Goal: Book appointment/travel/reservation

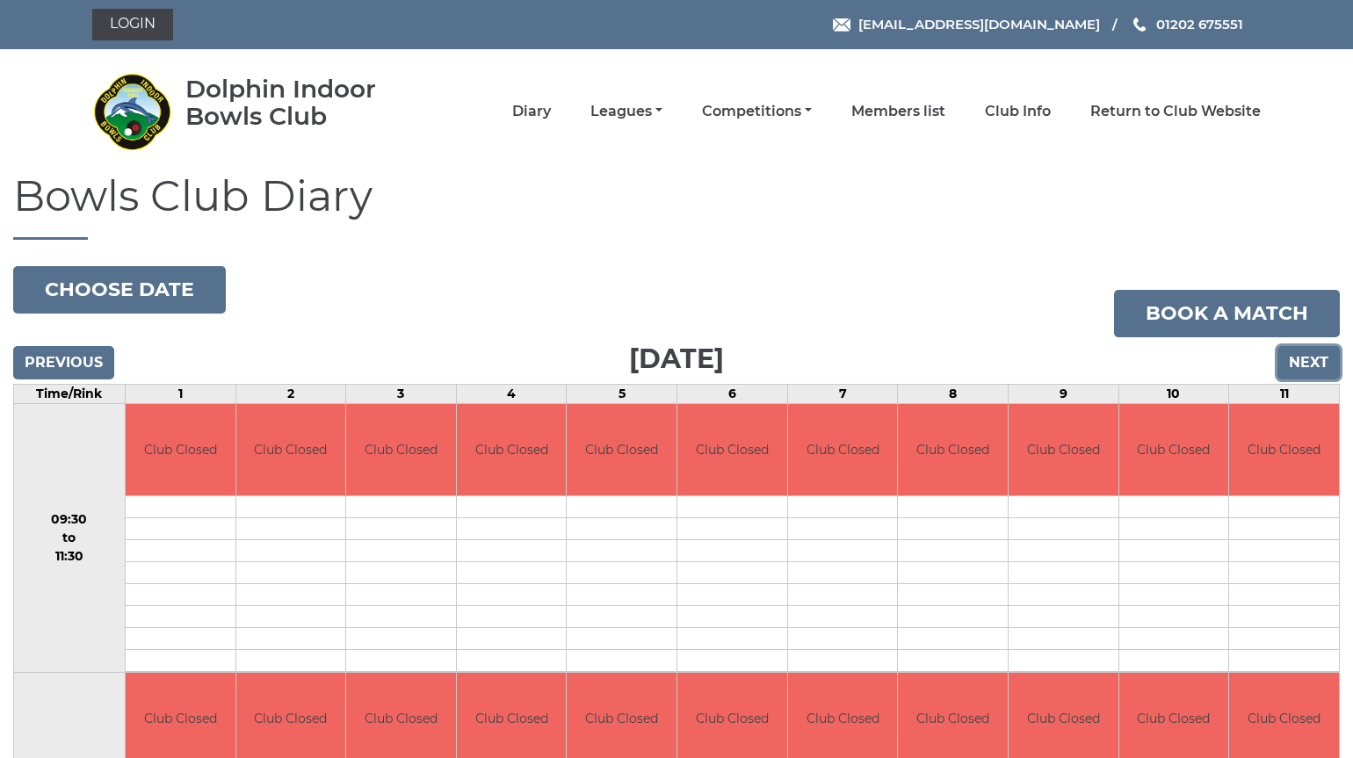
click at [1290, 356] on input "Next" at bounding box center [1309, 362] width 62 height 33
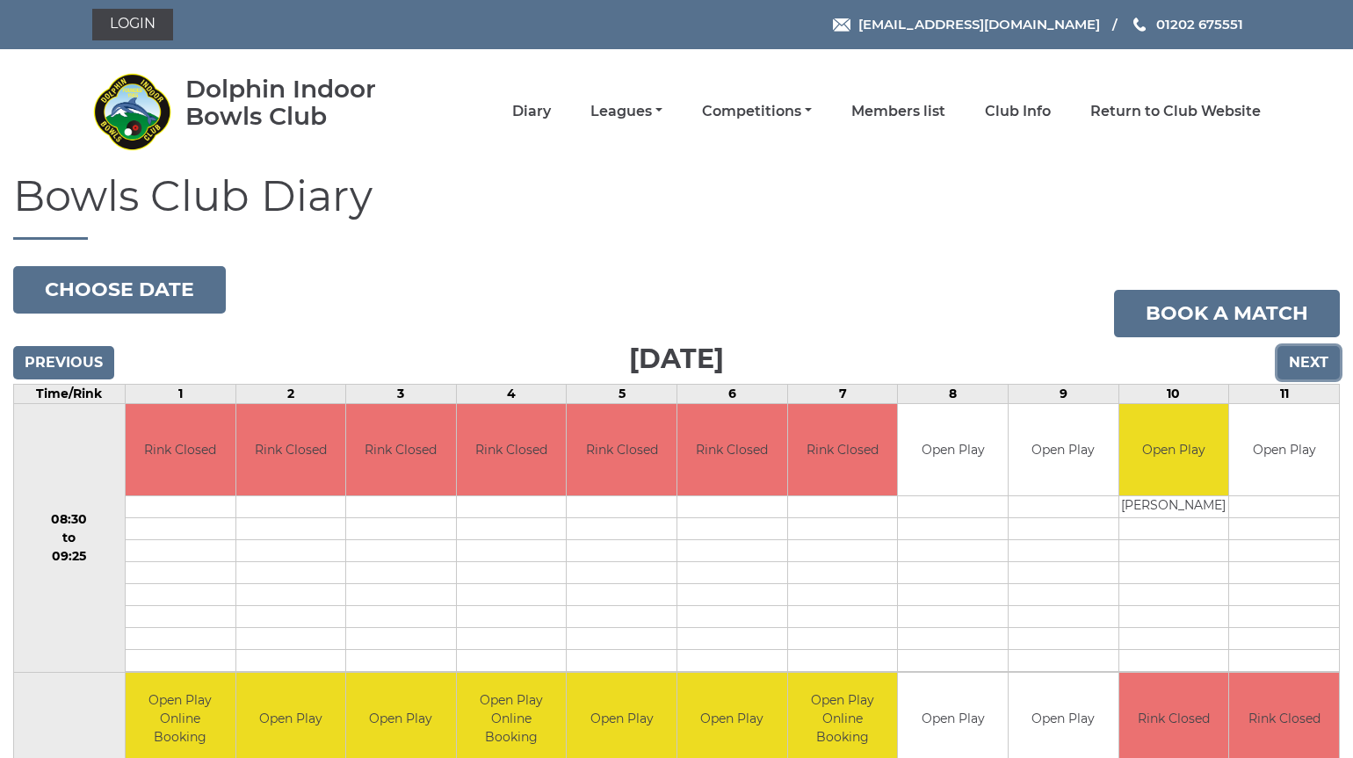
click at [1295, 372] on input "Next" at bounding box center [1309, 362] width 62 height 33
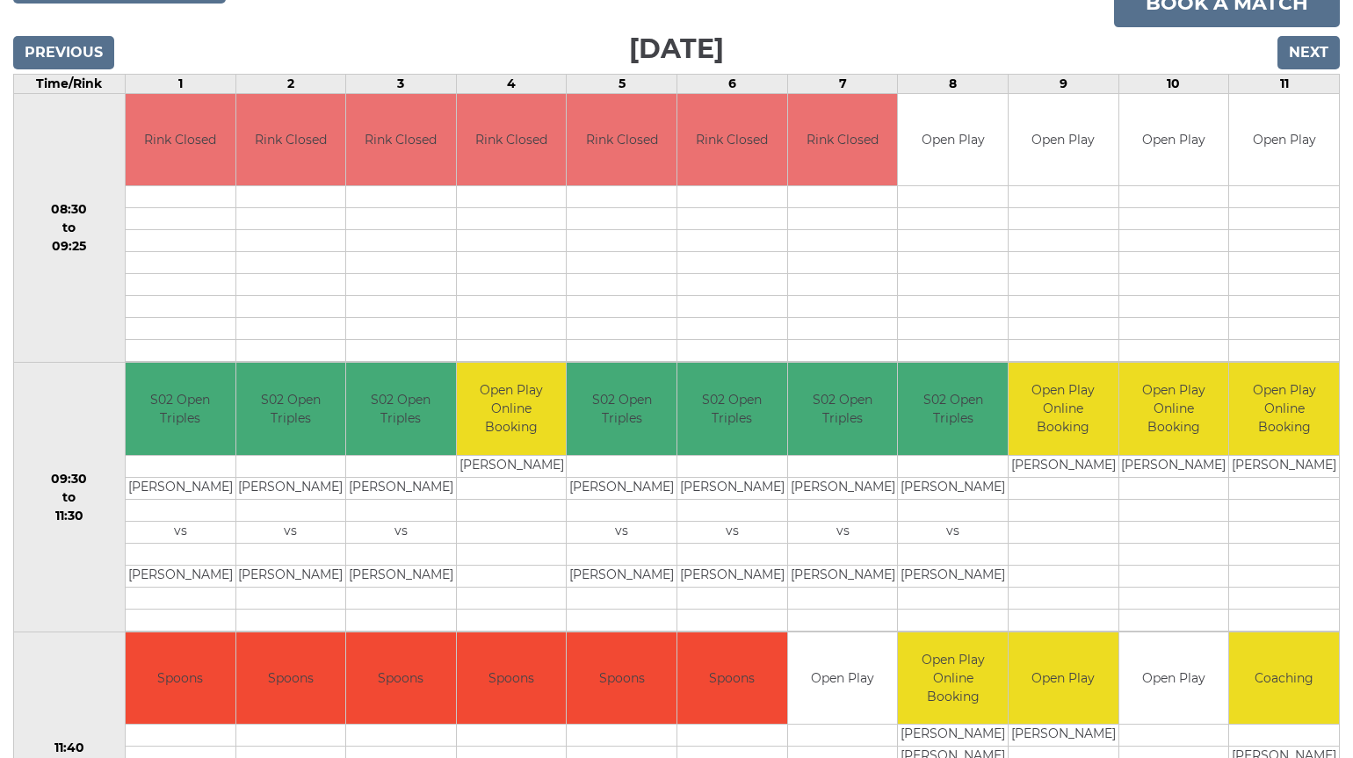
scroll to position [154, 0]
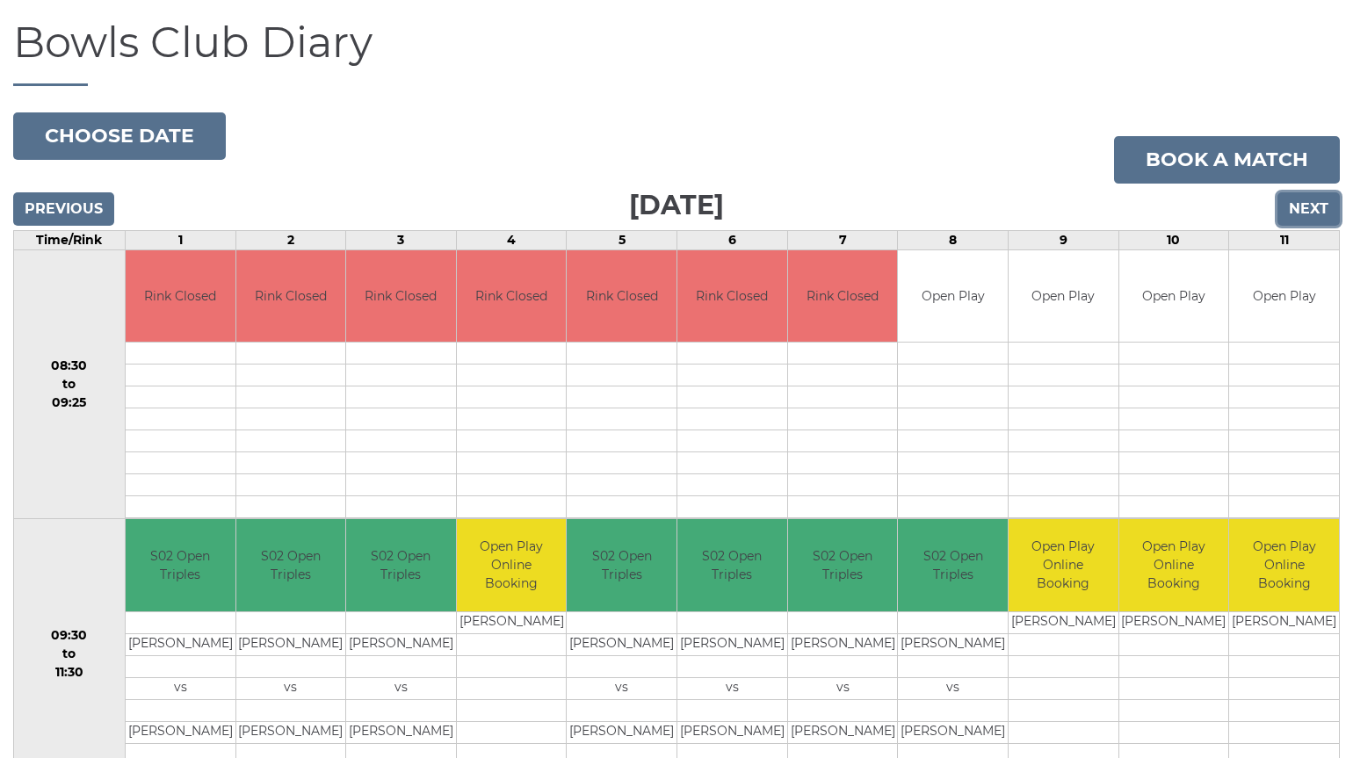
click at [1307, 217] on input "Next" at bounding box center [1309, 208] width 62 height 33
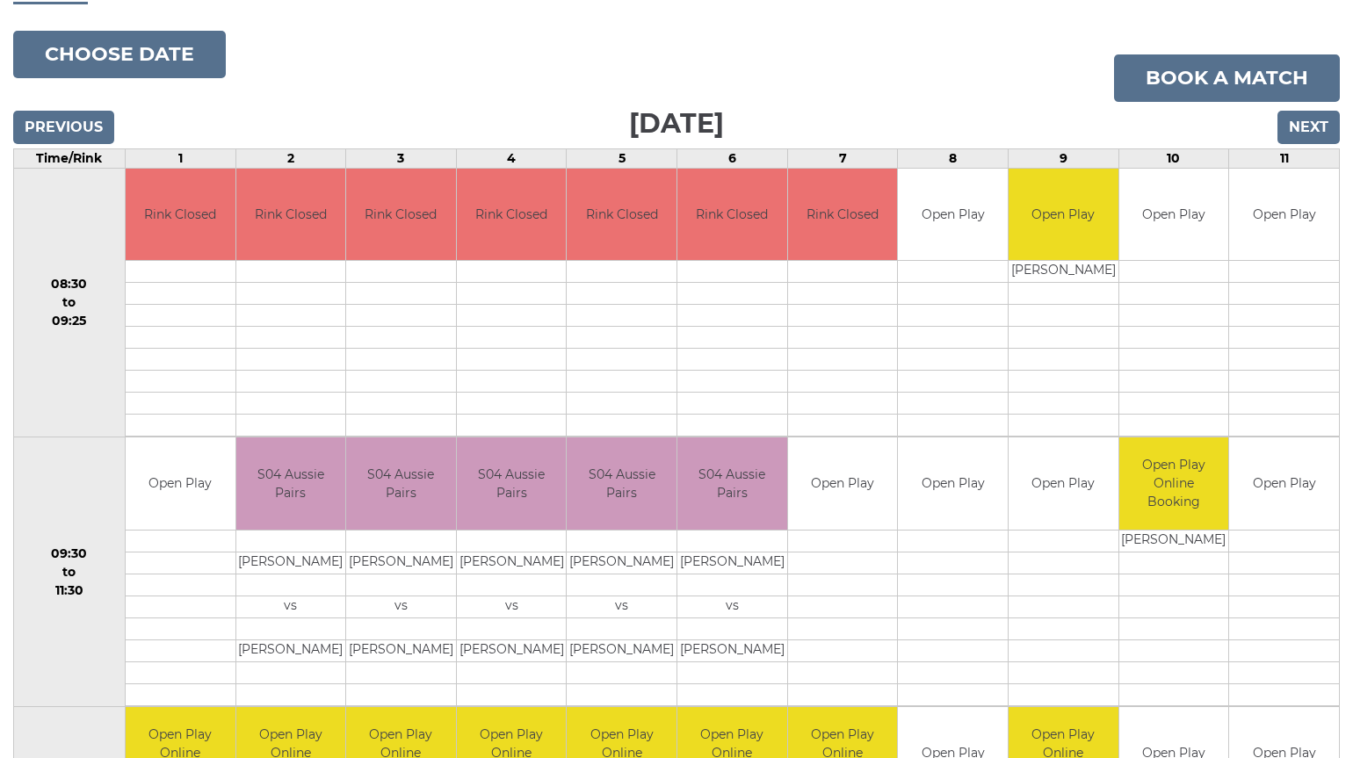
scroll to position [154, 0]
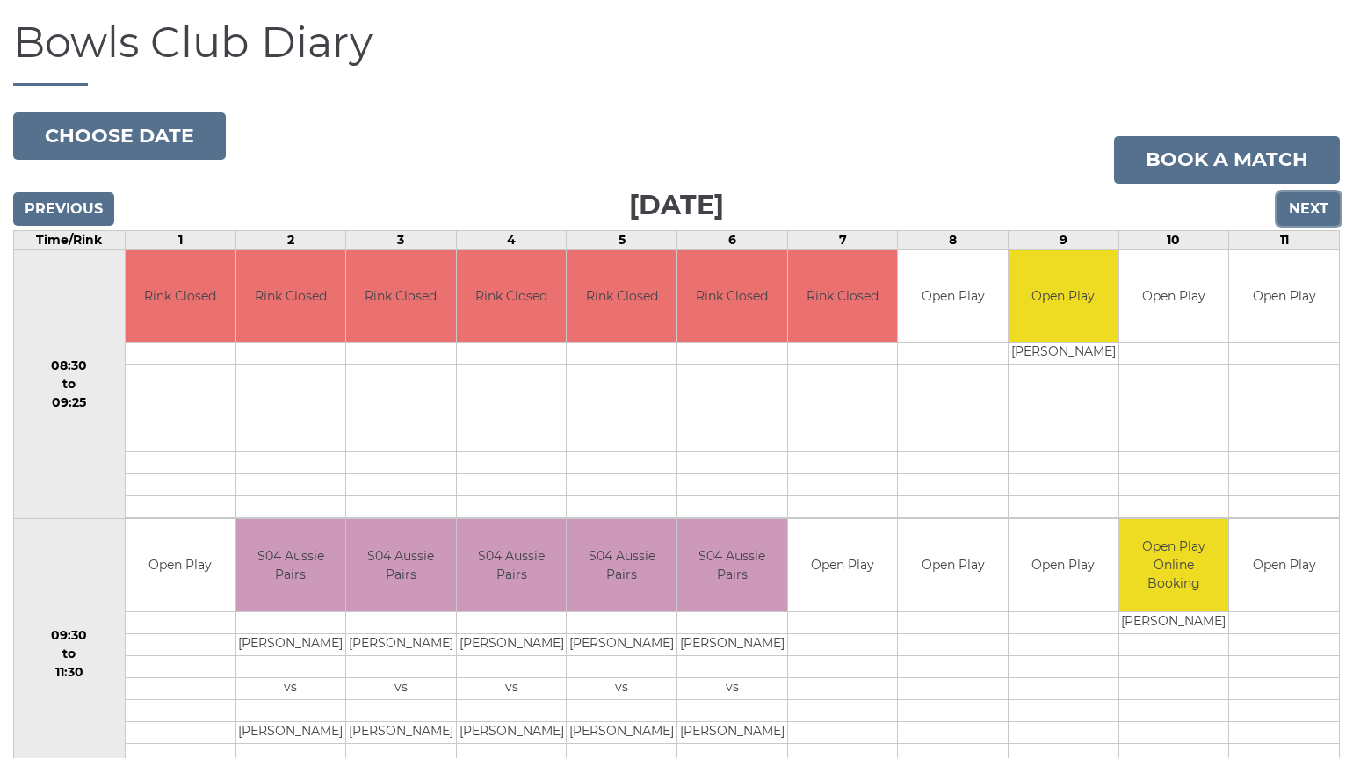
click at [1309, 211] on input "Next" at bounding box center [1309, 208] width 62 height 33
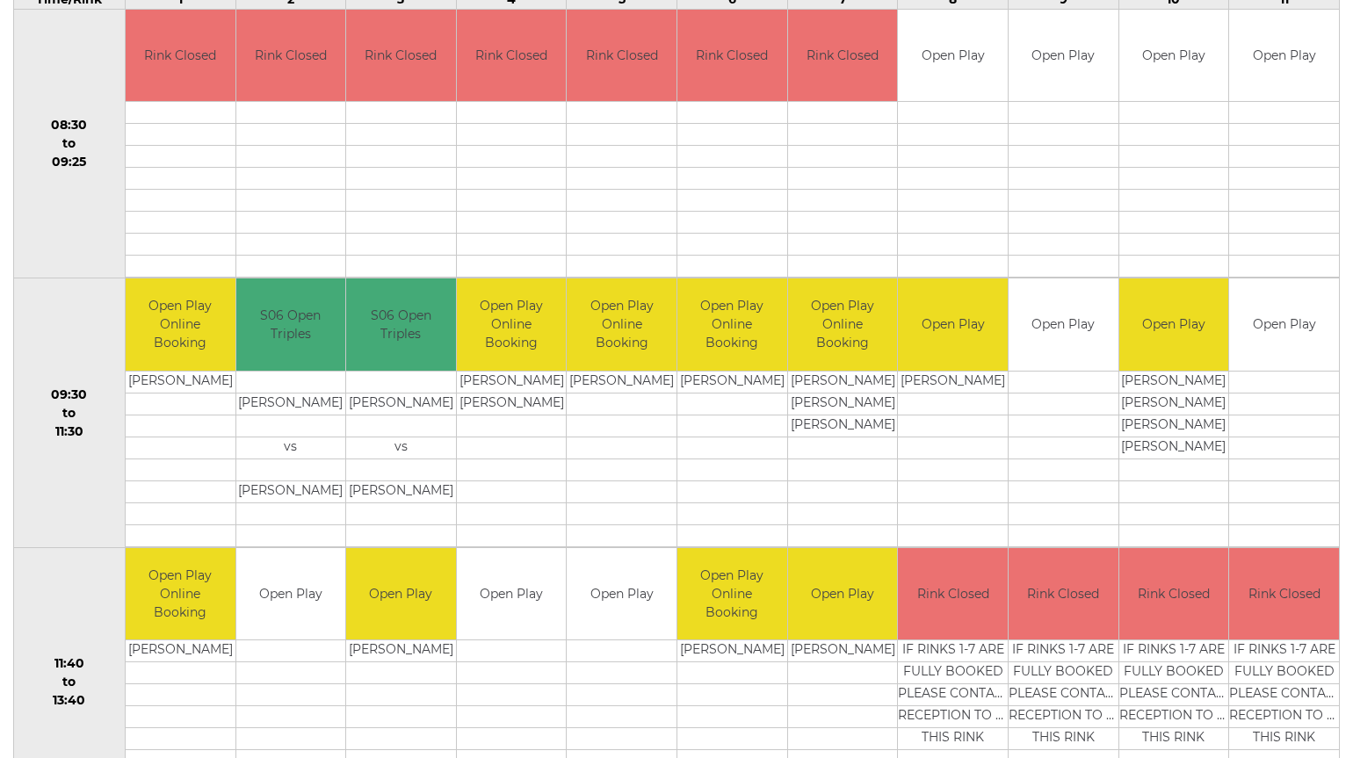
scroll to position [359, 0]
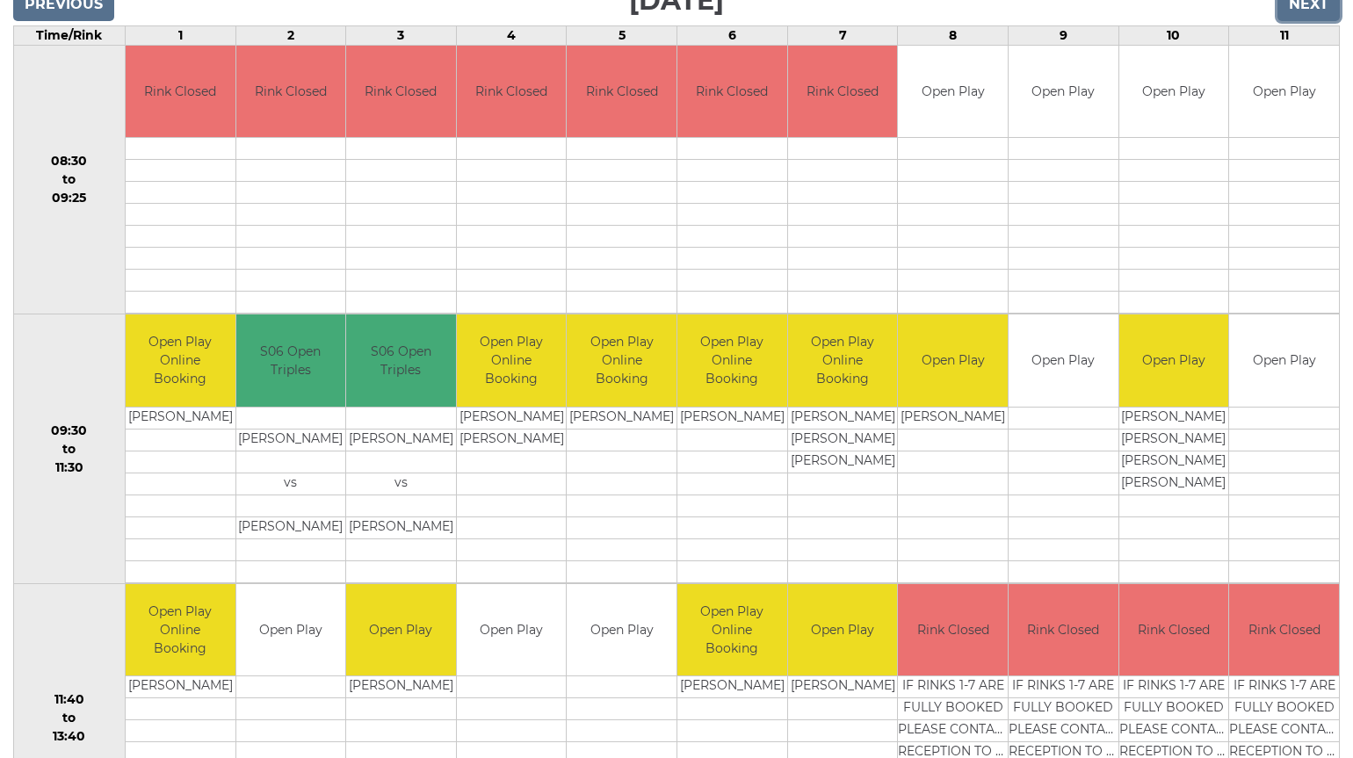
click at [1314, 15] on input "Next" at bounding box center [1309, 4] width 62 height 33
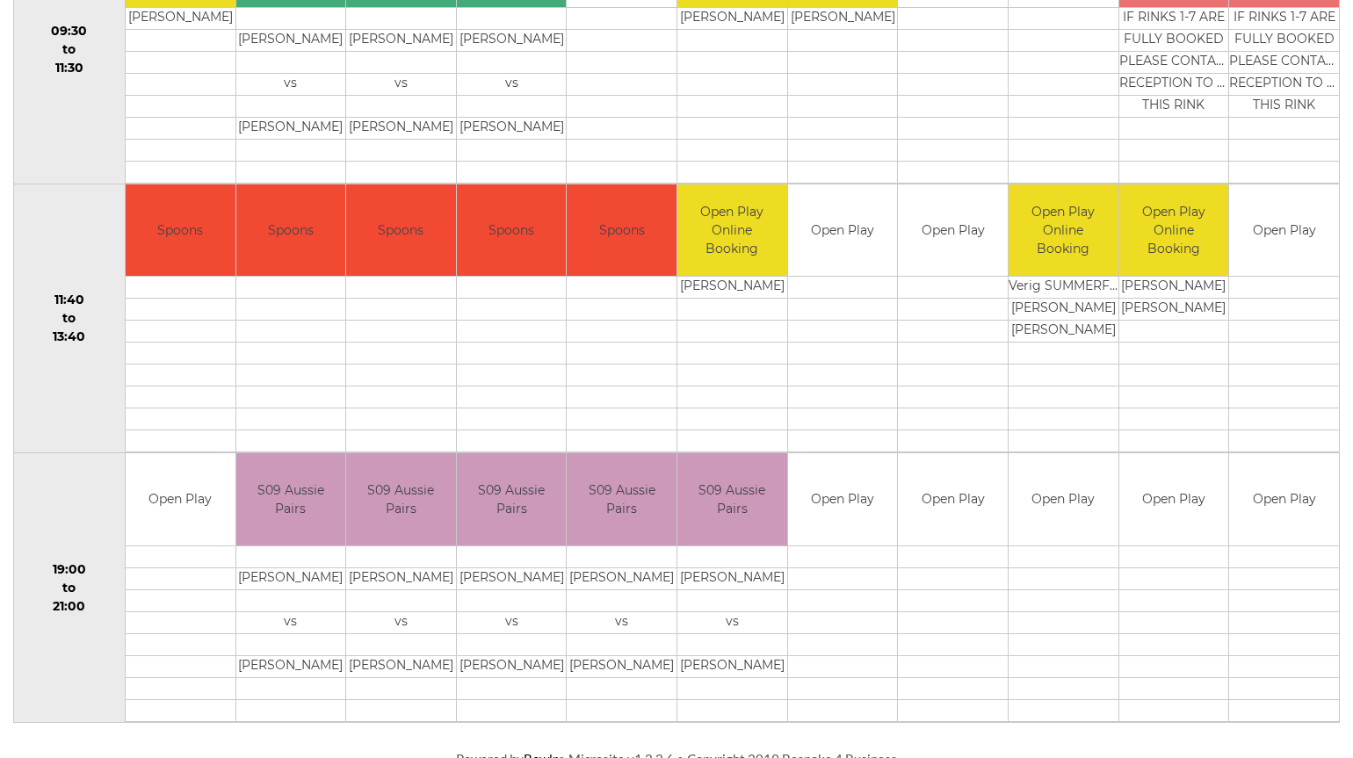
scroll to position [769, 0]
